Goal: Task Accomplishment & Management: Use online tool/utility

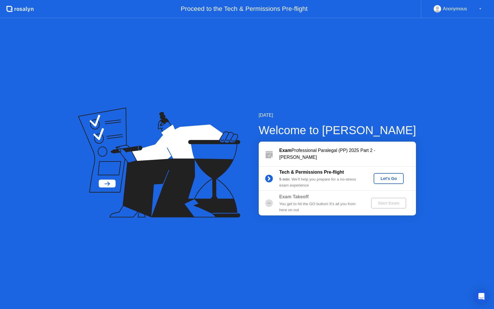
click at [385, 177] on div "Let's Go" at bounding box center [388, 178] width 25 height 5
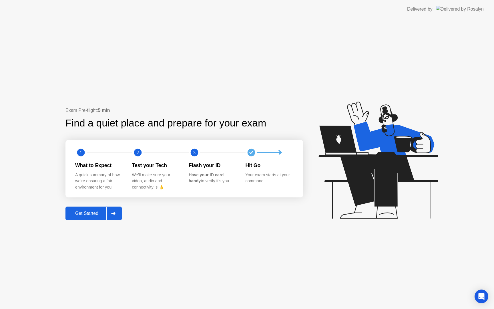
click at [249, 155] on circle at bounding box center [251, 153] width 8 height 8
click at [117, 212] on div at bounding box center [113, 213] width 14 height 13
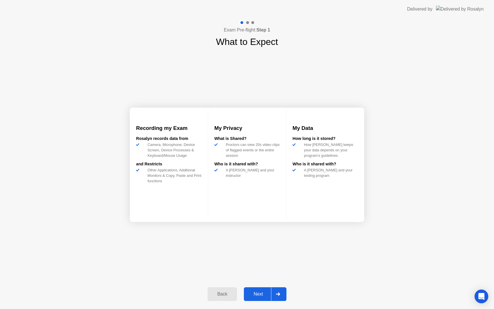
click at [278, 295] on icon at bounding box center [278, 293] width 4 height 3
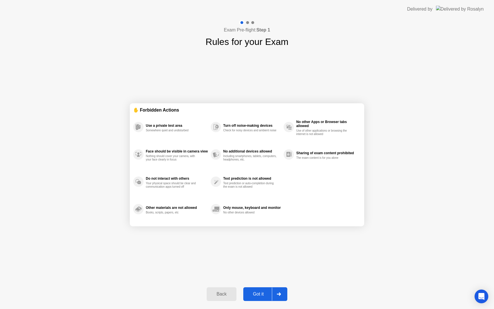
click at [281, 293] on div at bounding box center [279, 294] width 14 height 13
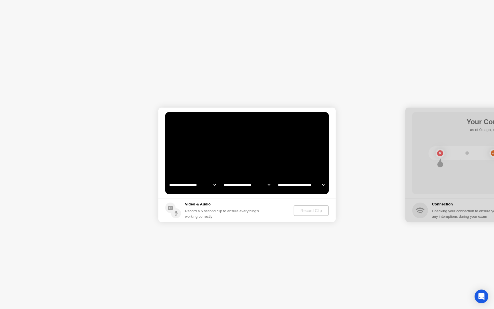
select select "**********"
select select "*******"
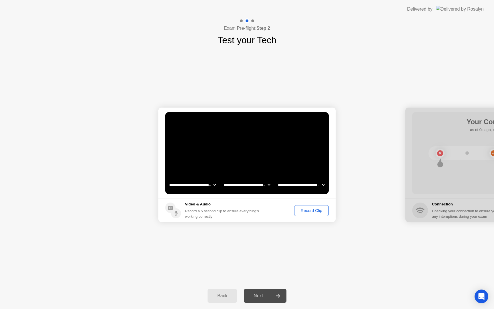
click at [317, 211] on div "Record Clip" at bounding box center [311, 210] width 31 height 5
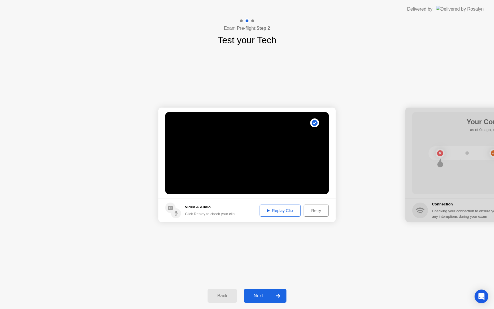
click at [278, 296] on icon at bounding box center [278, 295] width 4 height 3
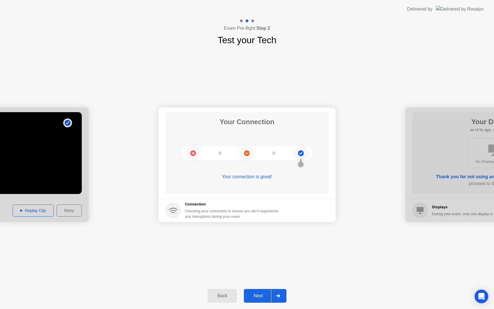
click at [278, 296] on icon at bounding box center [278, 295] width 4 height 3
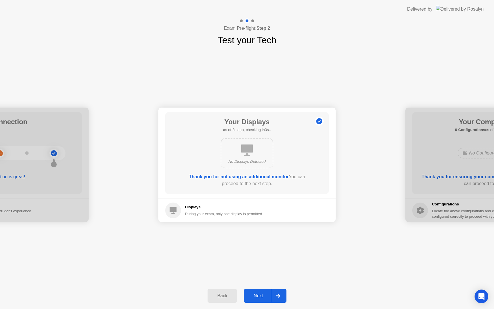
click at [278, 296] on icon at bounding box center [278, 295] width 4 height 3
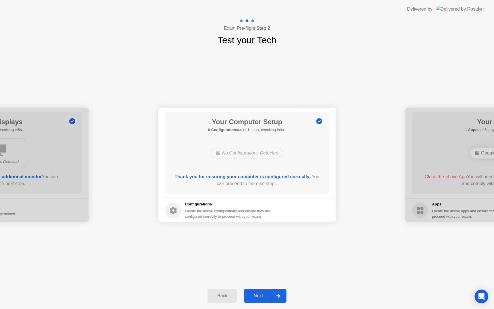
click at [278, 296] on icon at bounding box center [278, 295] width 4 height 3
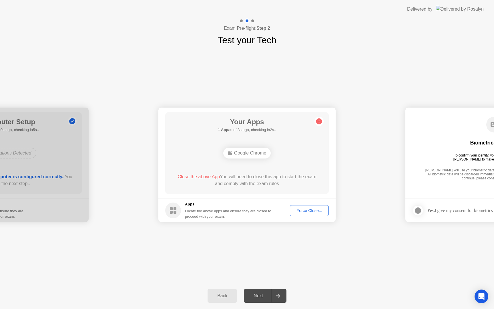
click at [313, 208] on div "Force Close..." at bounding box center [309, 210] width 35 height 5
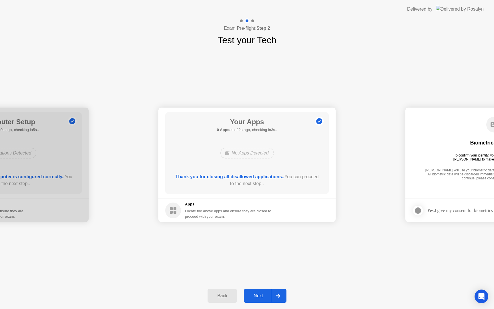
click at [277, 294] on icon at bounding box center [278, 295] width 4 height 3
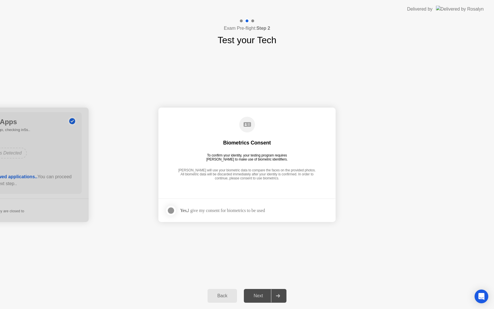
click at [171, 210] on div at bounding box center [171, 210] width 7 height 7
click at [278, 295] on icon at bounding box center [278, 295] width 4 height 3
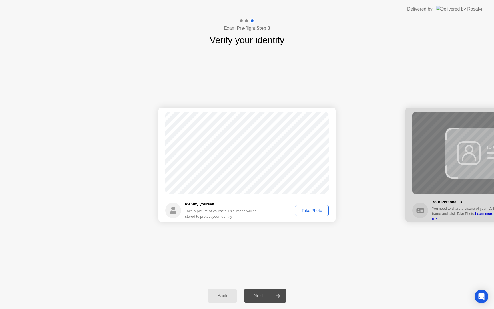
click at [305, 209] on div "Take Photo" at bounding box center [312, 210] width 30 height 5
click at [280, 298] on div at bounding box center [278, 295] width 14 height 13
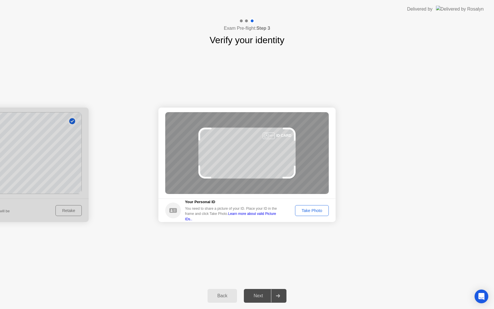
click at [314, 212] on div "Take Photo" at bounding box center [312, 210] width 30 height 5
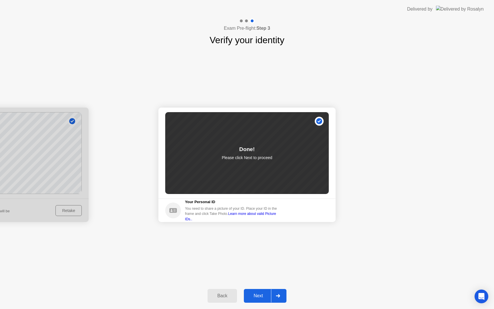
click at [280, 298] on div at bounding box center [278, 295] width 14 height 13
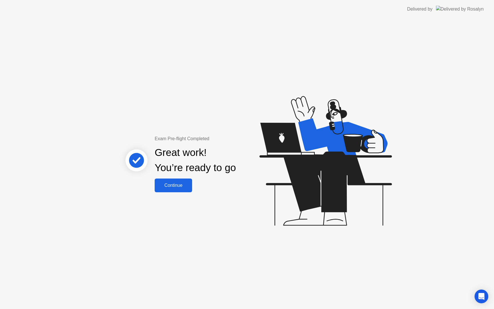
click at [182, 188] on div "Continue" at bounding box center [173, 185] width 34 height 5
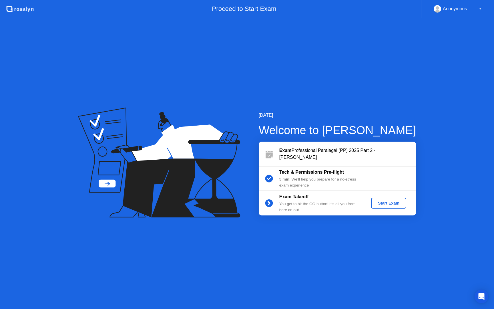
click at [383, 205] on div "Start Exam" at bounding box center [389, 203] width 31 height 5
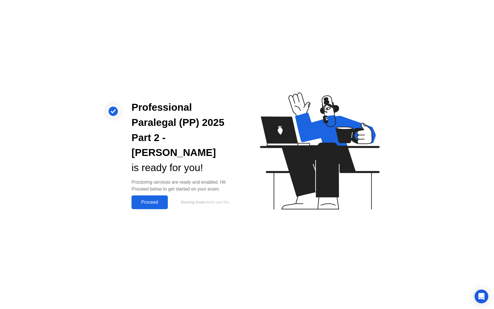
click at [146, 200] on div "Proceed" at bounding box center [149, 202] width 33 height 5
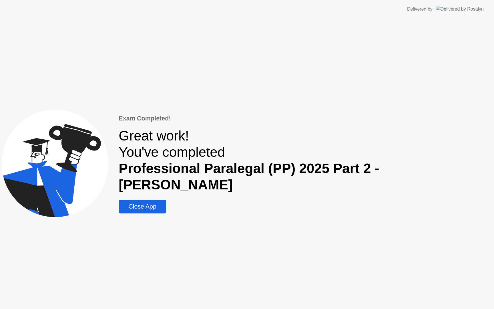
click at [164, 203] on div "Close App" at bounding box center [142, 206] width 44 height 7
